Goal: Information Seeking & Learning: Learn about a topic

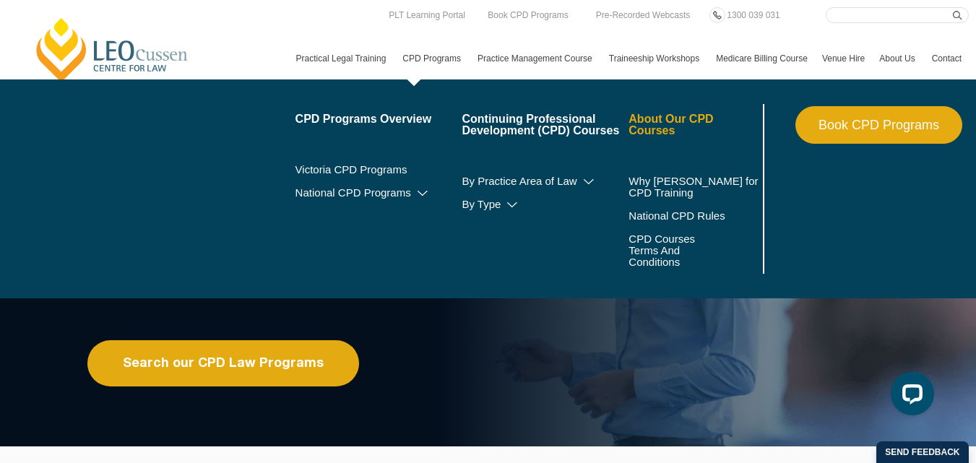
click at [629, 137] on link "About Our CPD Courses" at bounding box center [694, 124] width 131 height 23
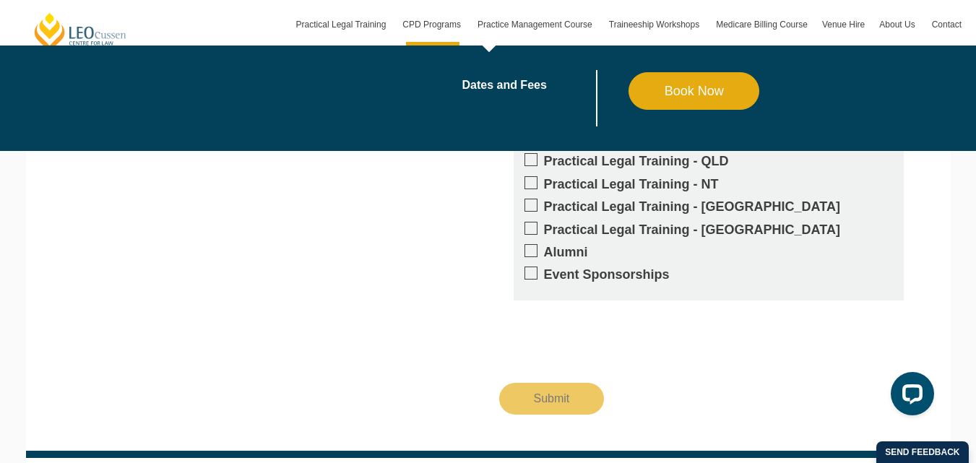
scroll to position [2640, 0]
